Goal: Task Accomplishment & Management: Complete application form

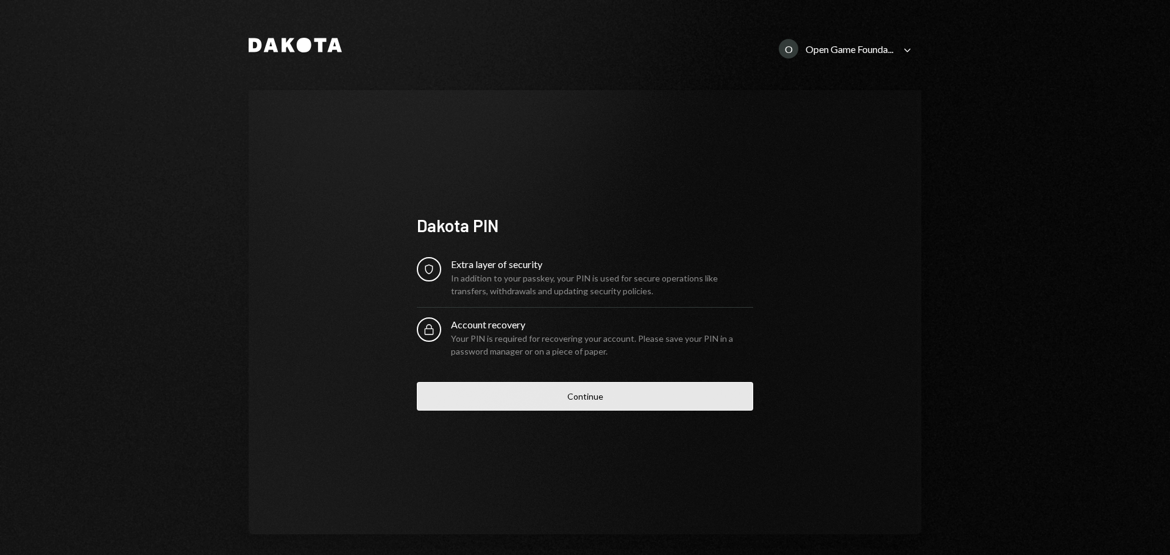
click at [590, 393] on button "Continue" at bounding box center [585, 396] width 336 height 29
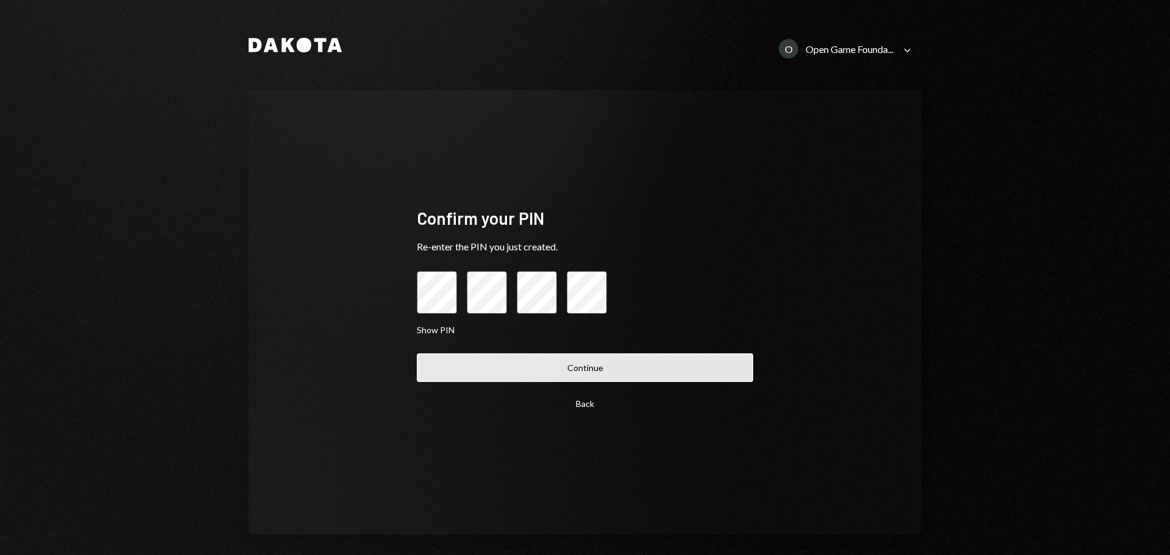
click at [584, 364] on button "Continue" at bounding box center [585, 367] width 336 height 29
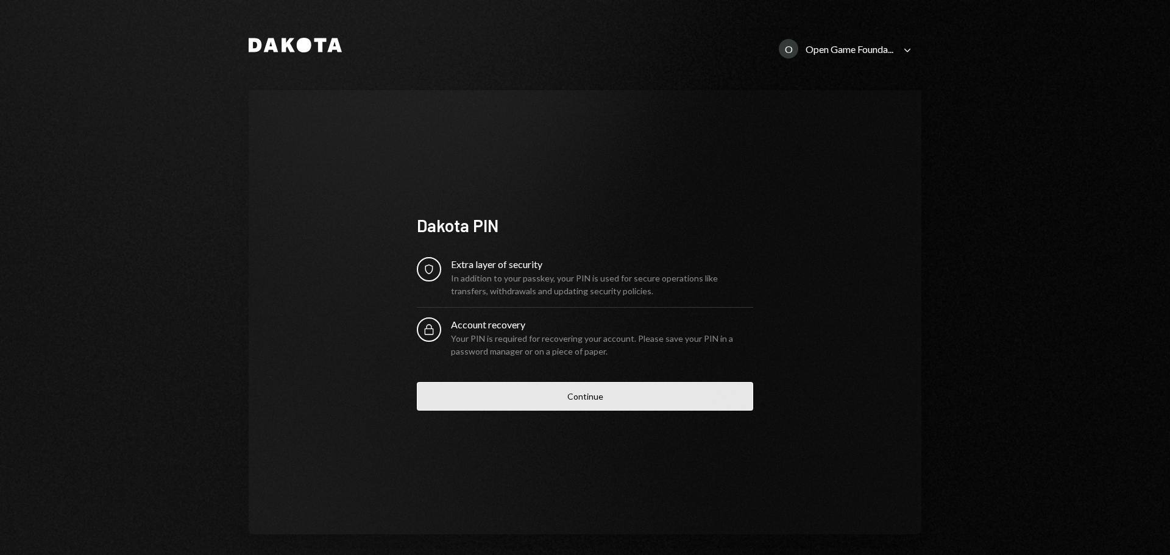
click at [597, 402] on button "Continue" at bounding box center [585, 396] width 336 height 29
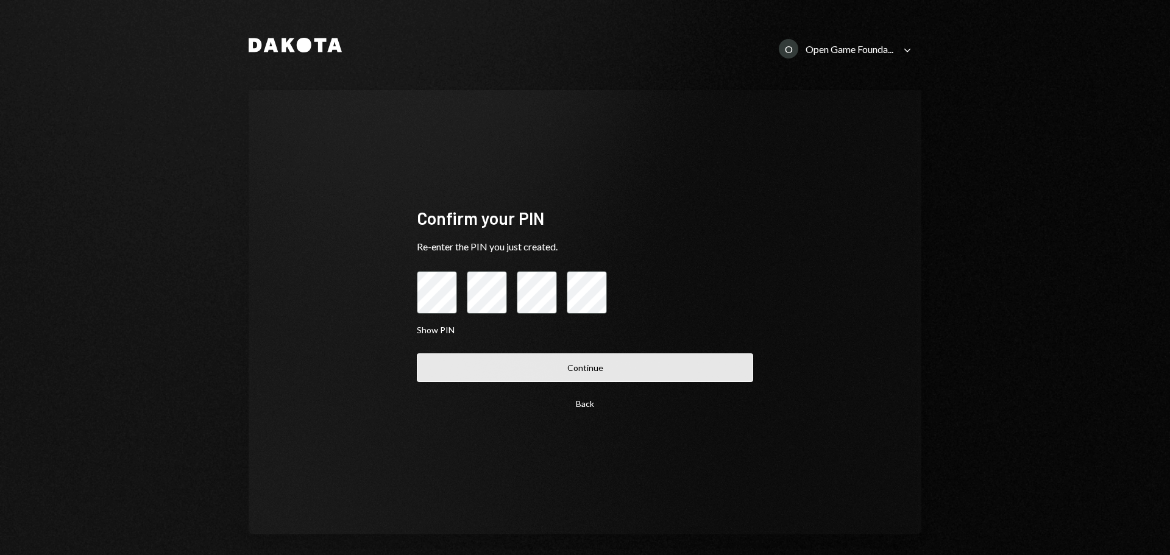
click at [585, 364] on button "Continue" at bounding box center [585, 367] width 336 height 29
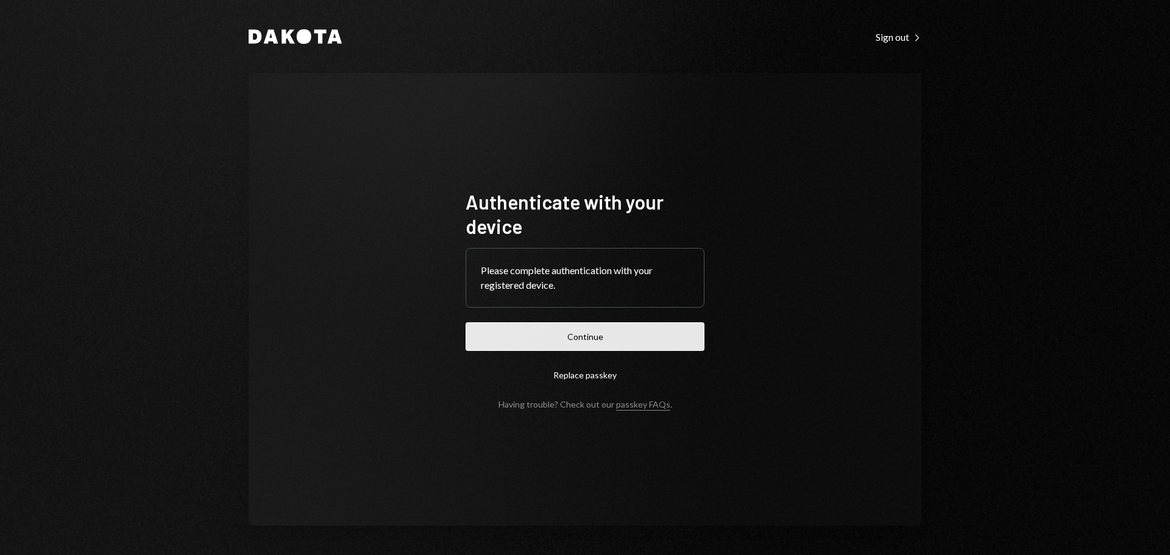
click at [600, 348] on button "Continue" at bounding box center [584, 336] width 239 height 29
click at [584, 325] on button "Continue" at bounding box center [584, 336] width 239 height 29
click at [546, 336] on button "Continue" at bounding box center [584, 336] width 239 height 29
